Goal: Information Seeking & Learning: Find specific fact

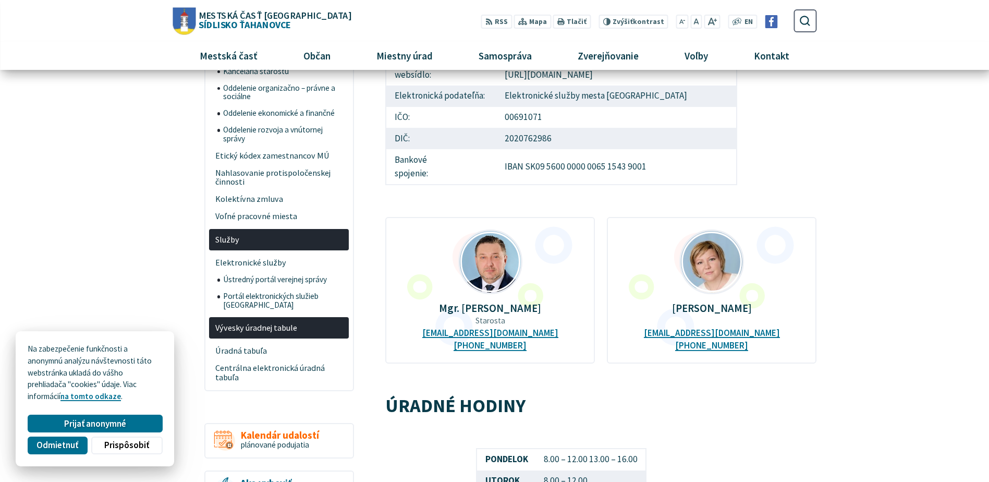
scroll to position [104, 0]
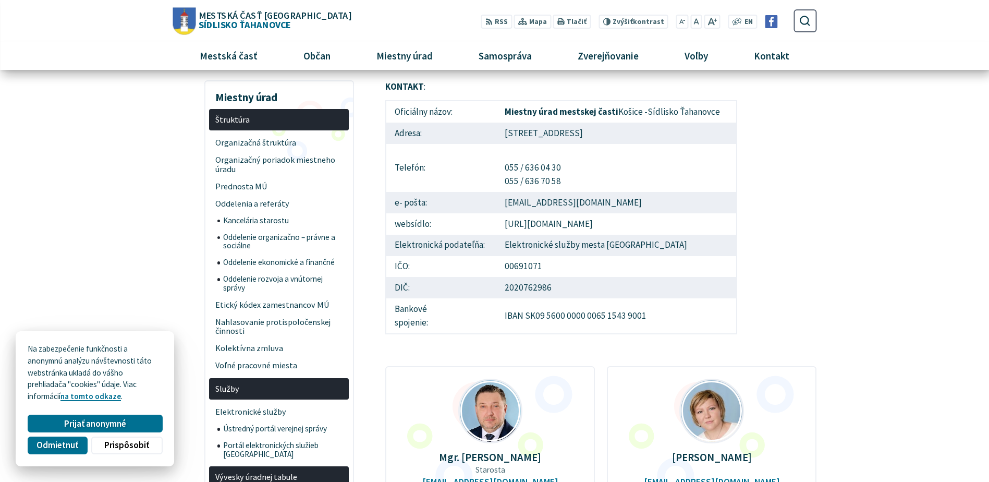
click at [130, 443] on span "Prispôsobiť" at bounding box center [126, 445] width 45 height 11
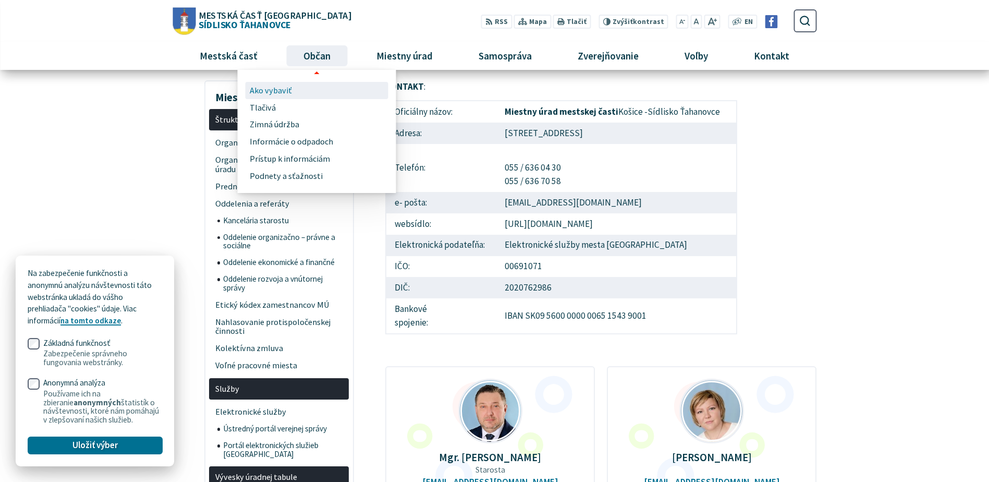
click at [269, 87] on span "Ako vybaviť" at bounding box center [271, 90] width 42 height 17
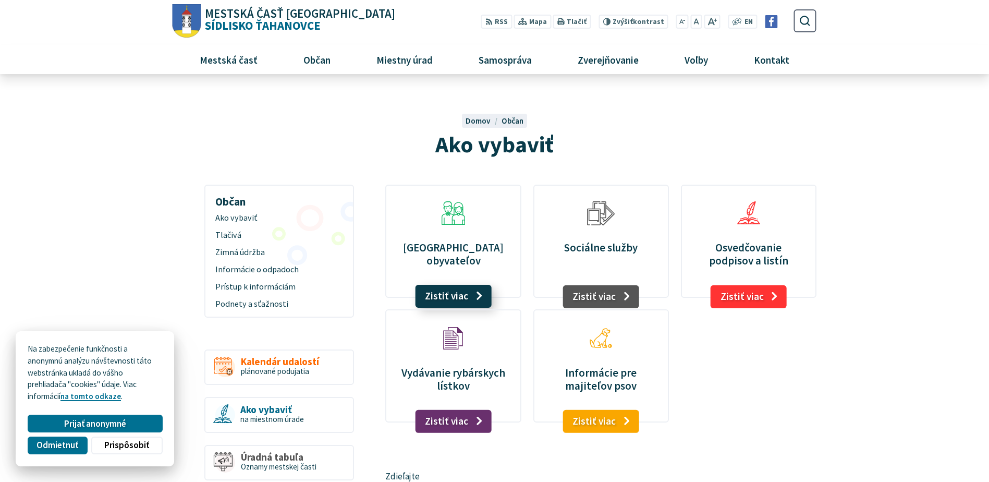
click at [465, 300] on link "Zistiť viac" at bounding box center [453, 296] width 77 height 23
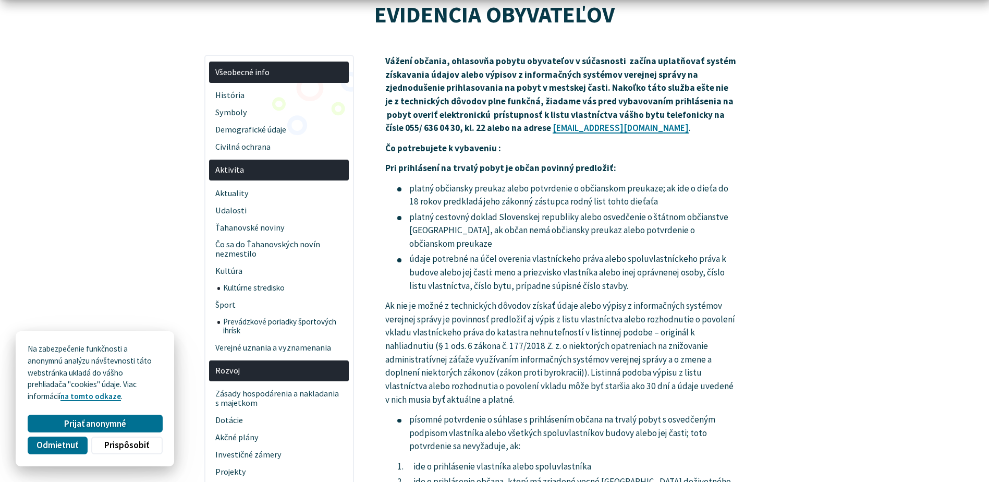
scroll to position [156, 0]
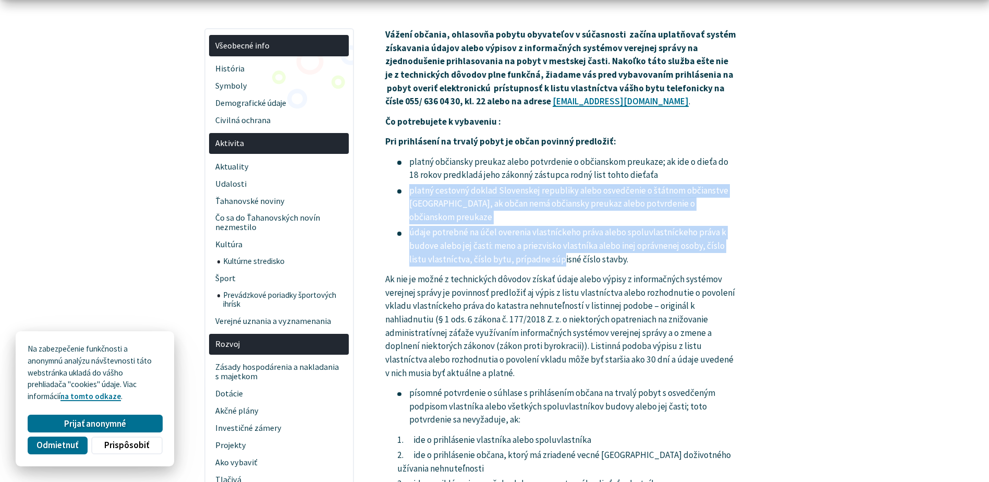
drag, startPoint x: 406, startPoint y: 190, endPoint x: 559, endPoint y: 258, distance: 167.6
click at [559, 258] on ul "platný občiansky preukaz alebo potvrdenie o občianskom preukaze; ak ide o dieťa…" at bounding box center [561, 210] width 352 height 111
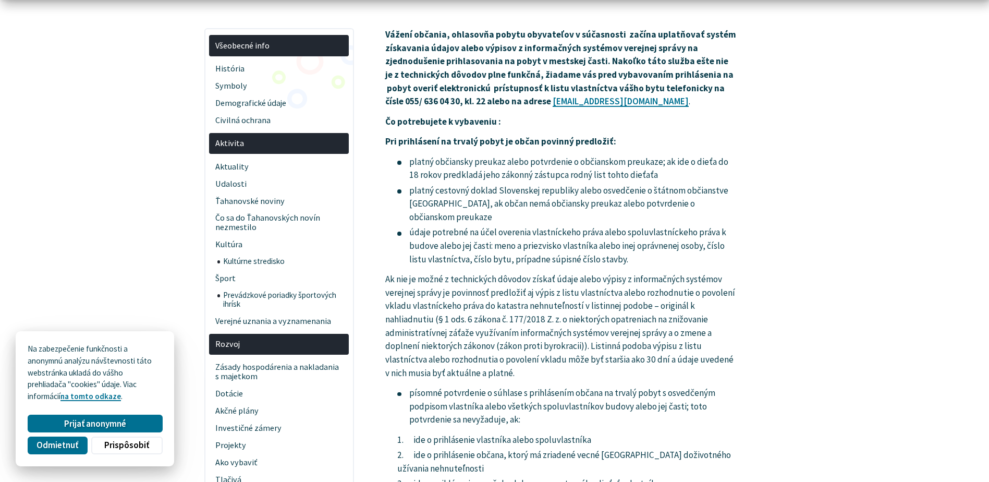
drag, startPoint x: 559, startPoint y: 258, endPoint x: 851, endPoint y: 284, distance: 293.1
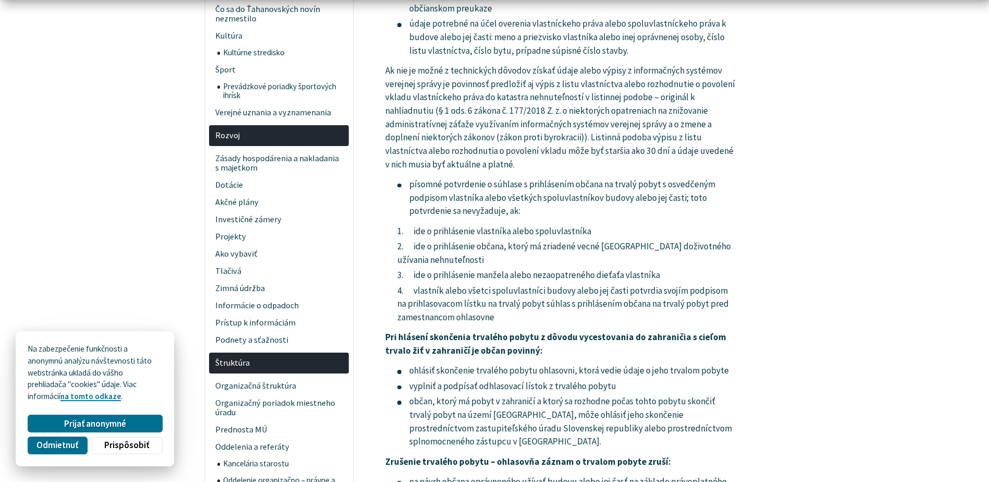
scroll to position [417, 0]
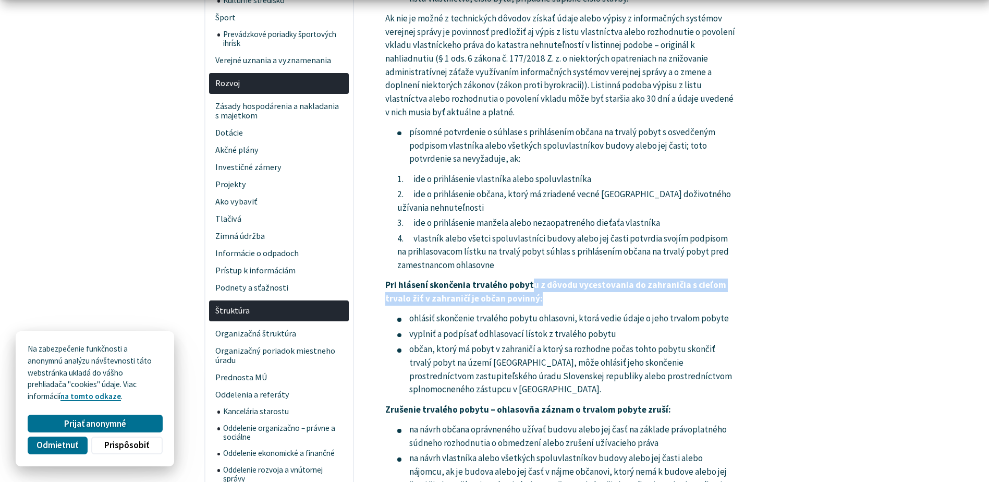
drag, startPoint x: 528, startPoint y: 286, endPoint x: 635, endPoint y: 296, distance: 107.8
click at [635, 296] on p "Pri hlásení skončenia trvalého pobytu z dôvodu vycestovania do zahraničia s cie…" at bounding box center [561, 291] width 352 height 27
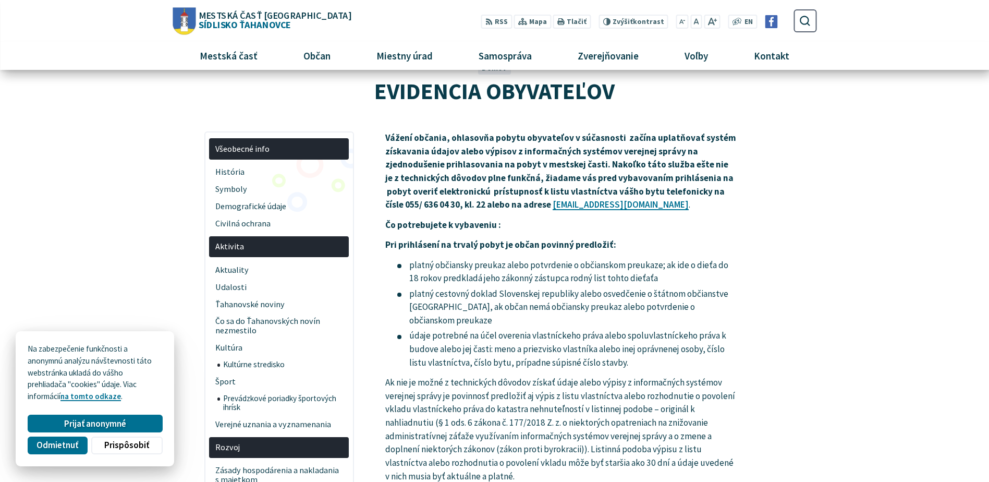
scroll to position [52, 0]
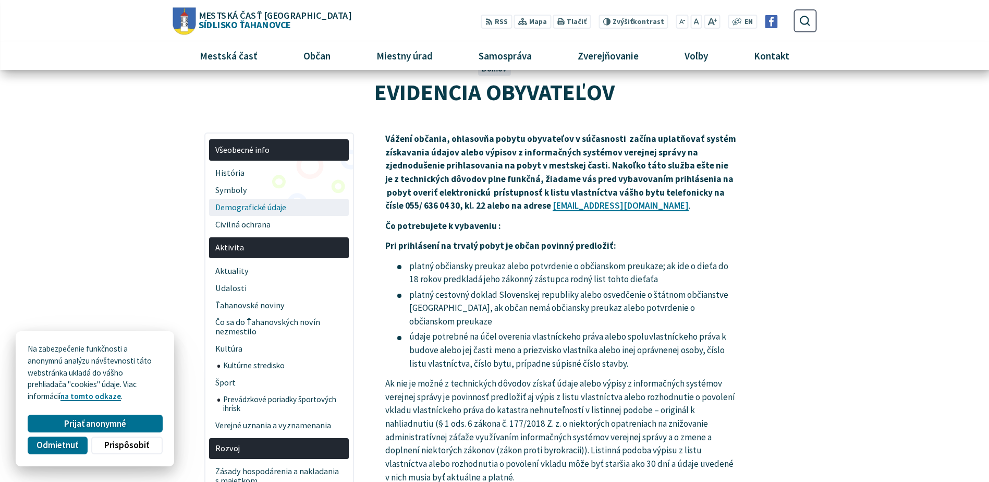
click at [278, 207] on span "Demografické údaje" at bounding box center [279, 207] width 128 height 17
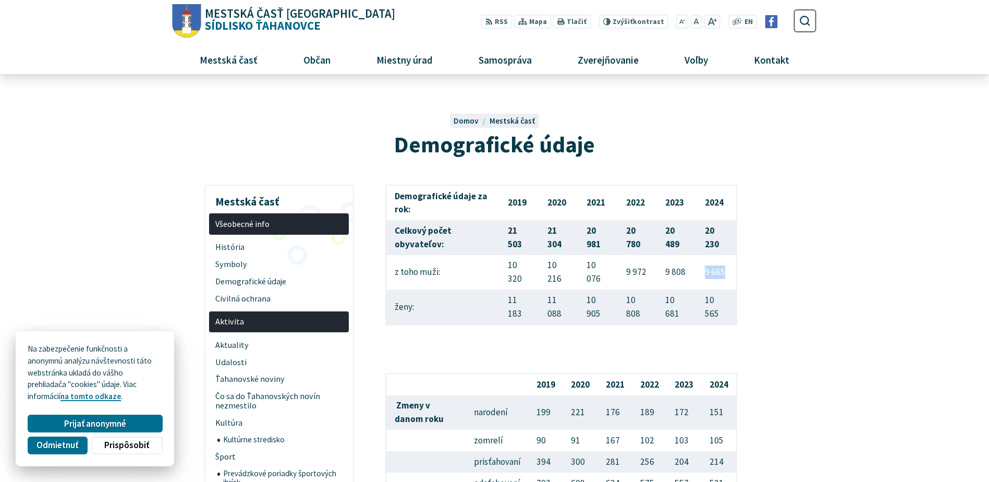
drag, startPoint x: 703, startPoint y: 273, endPoint x: 728, endPoint y: 273, distance: 25.0
click at [728, 273] on td "9 665" at bounding box center [717, 272] width 40 height 34
drag, startPoint x: 728, startPoint y: 273, endPoint x: 849, endPoint y: 332, distance: 134.5
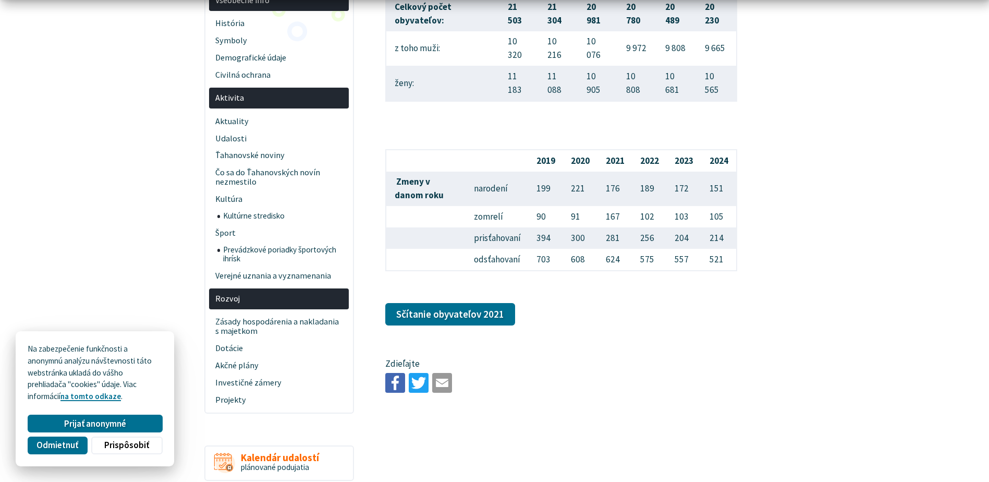
scroll to position [261, 0]
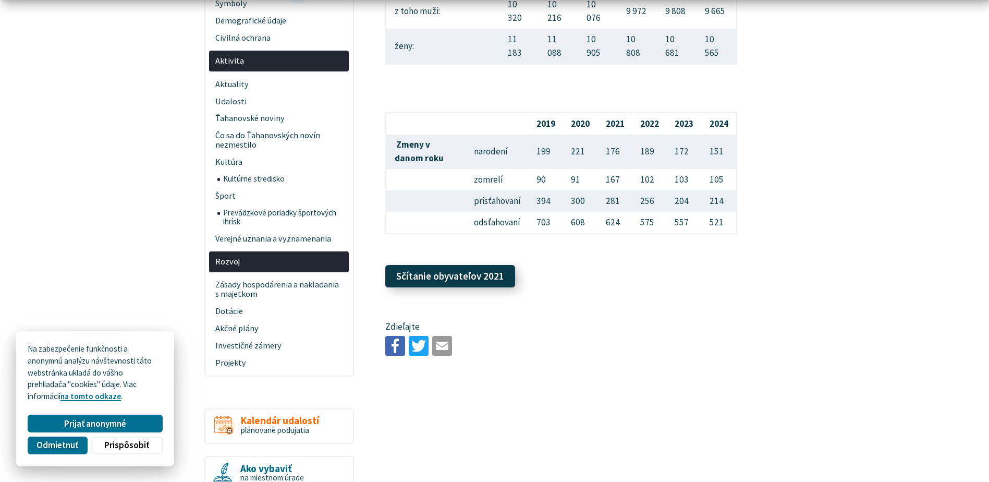
click at [398, 288] on link "Sčítanie obyvateľov 2021" at bounding box center [450, 276] width 130 height 23
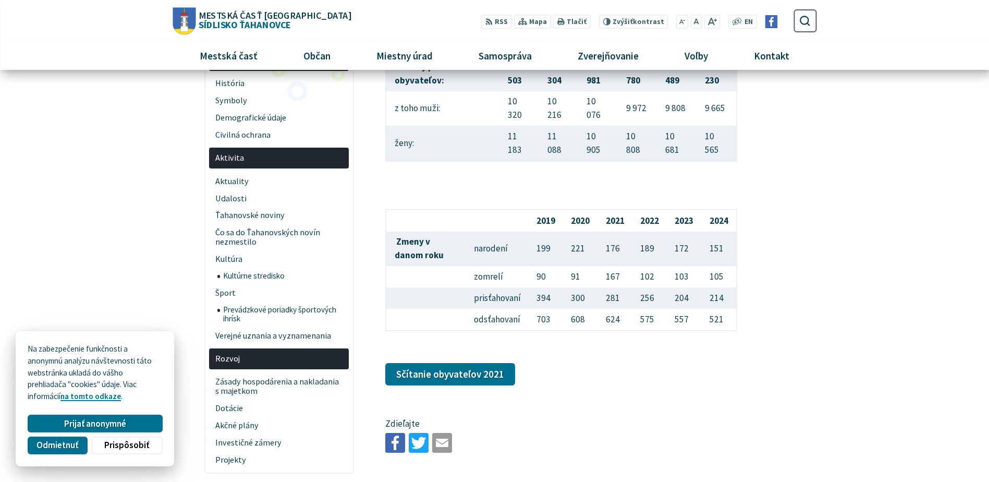
scroll to position [0, 0]
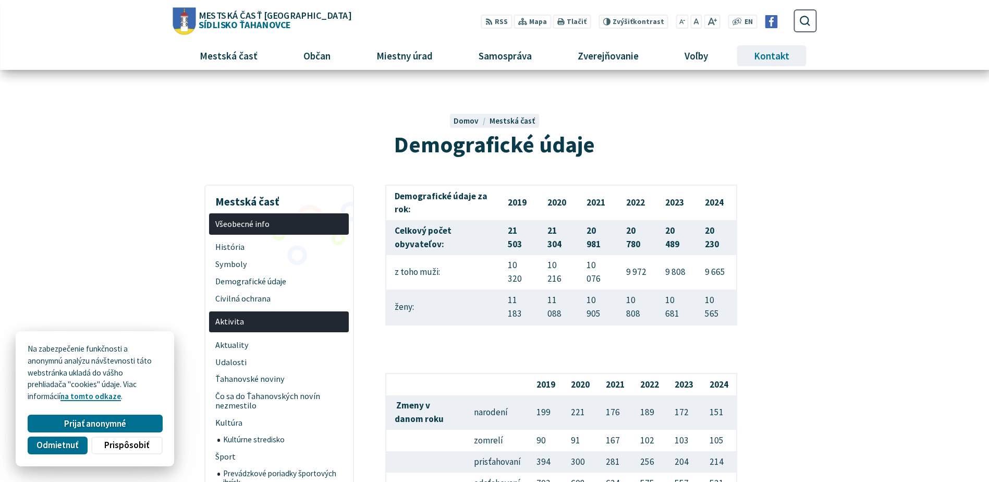
click at [780, 52] on span "Kontakt" at bounding box center [771, 56] width 43 height 28
